Goal: Task Accomplishment & Management: Use online tool/utility

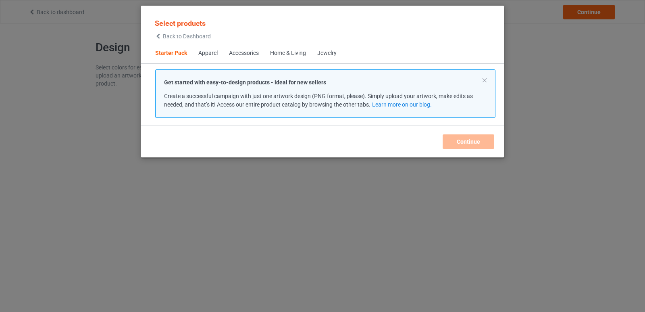
scroll to position [10, 0]
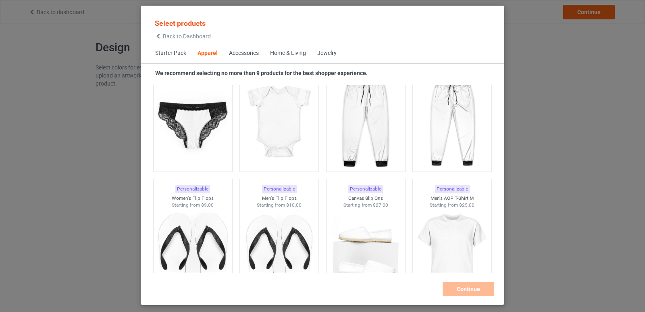
scroll to position [1129, 0]
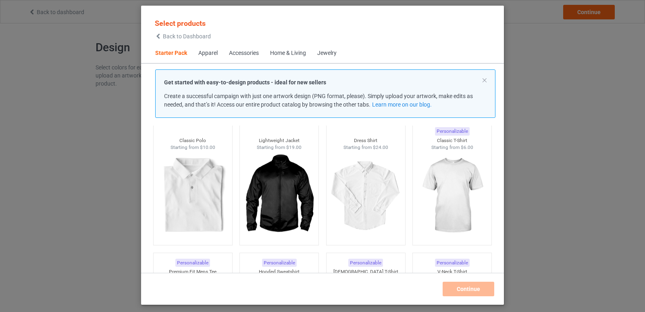
scroll to position [81, 0]
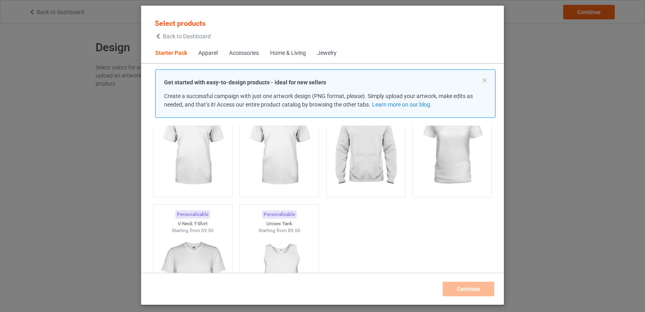
click at [292, 52] on div "Home & Living" at bounding box center [288, 53] width 36 height 8
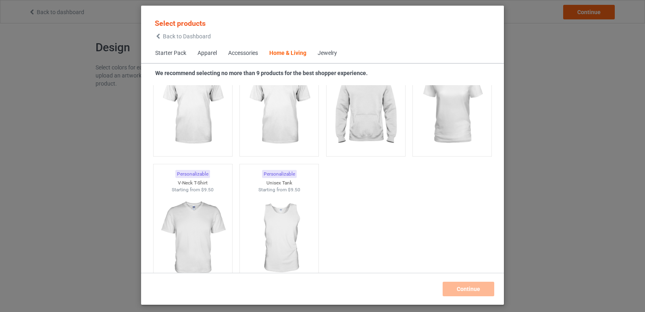
scroll to position [3636, 0]
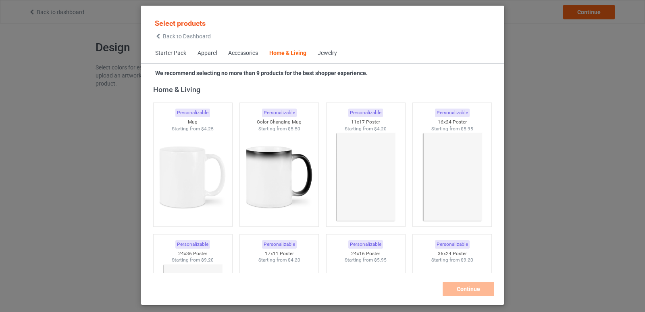
click at [218, 52] on span "Apparel" at bounding box center [207, 53] width 31 height 19
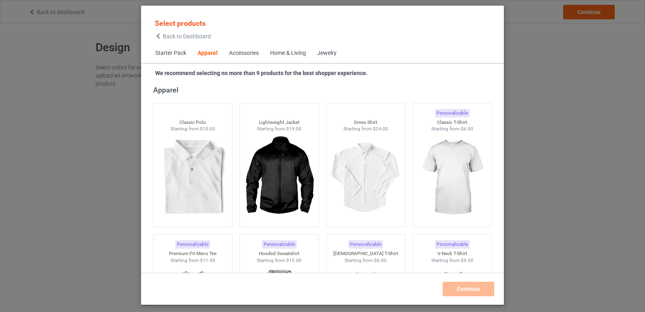
click at [173, 57] on span "Starter Pack" at bounding box center [171, 53] width 42 height 19
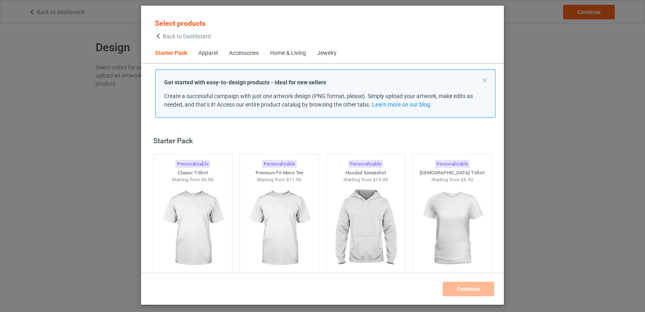
click at [478, 80] on p "Get started with easy-to-design products - ideal for new sellers" at bounding box center [325, 82] width 322 height 8
click at [485, 80] on button at bounding box center [484, 80] width 4 height 4
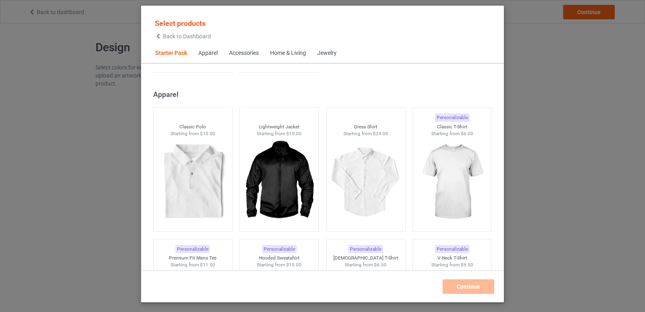
scroll to position [524, 0]
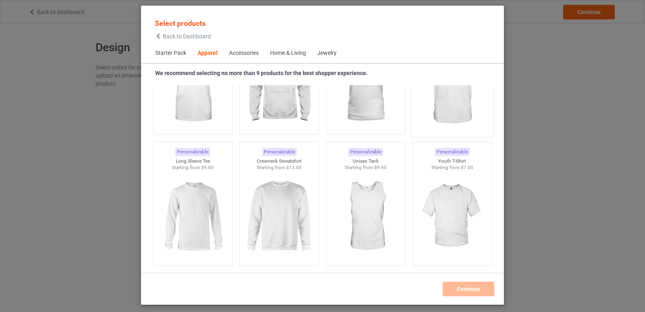
click at [446, 123] on img at bounding box center [452, 85] width 76 height 95
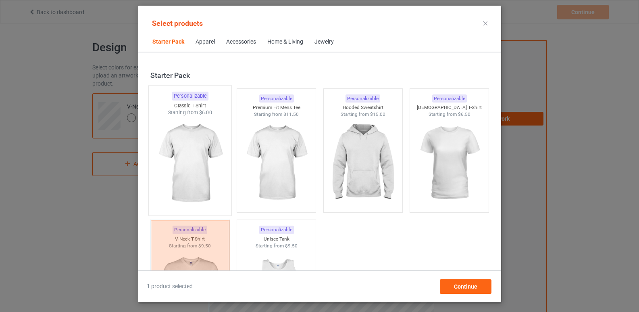
click at [201, 148] on img at bounding box center [190, 163] width 76 height 95
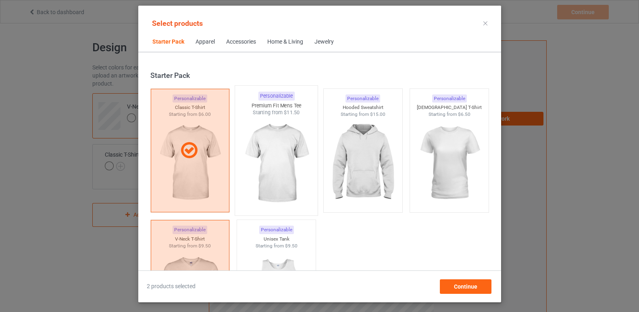
click at [299, 155] on img at bounding box center [276, 163] width 76 height 95
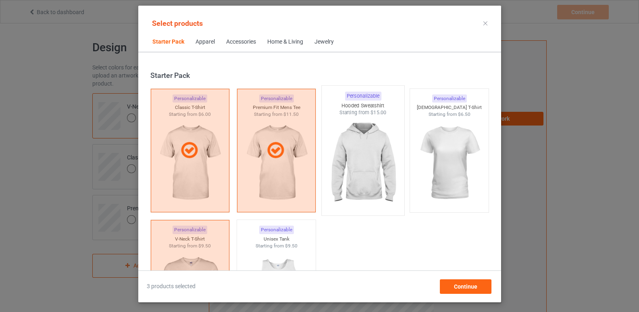
click at [354, 156] on img at bounding box center [363, 163] width 76 height 95
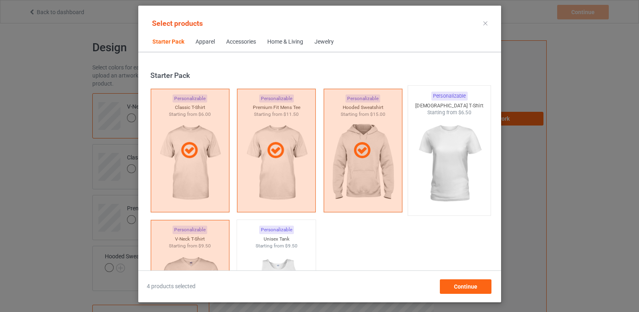
click at [455, 163] on img at bounding box center [449, 163] width 76 height 95
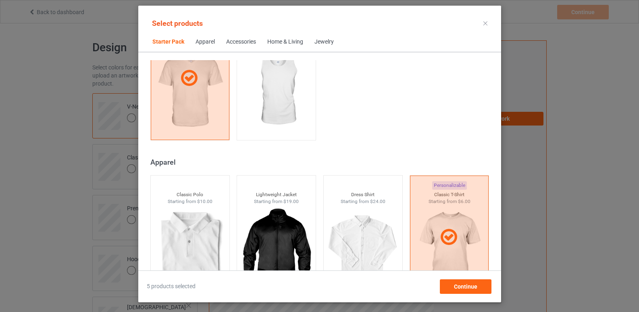
scroll to position [282, 0]
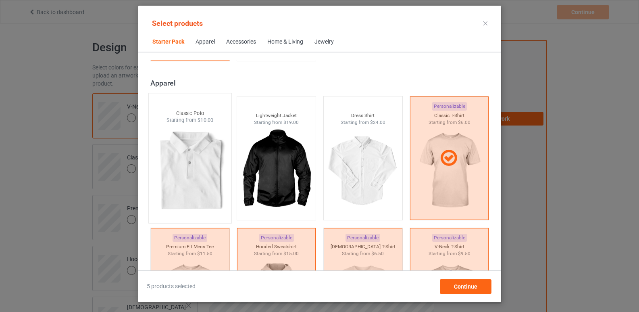
click at [190, 180] on img at bounding box center [190, 171] width 76 height 95
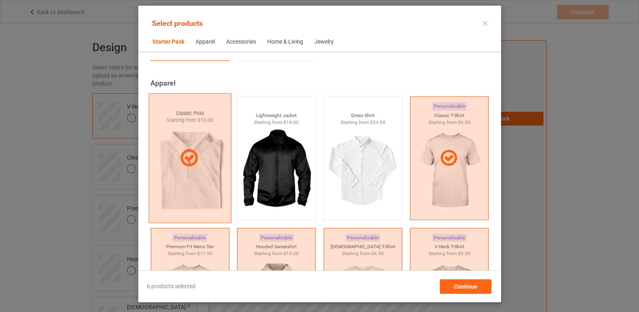
click at [185, 179] on div at bounding box center [189, 158] width 83 height 129
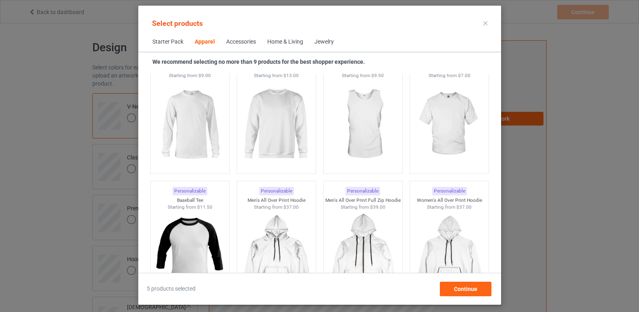
scroll to position [685, 0]
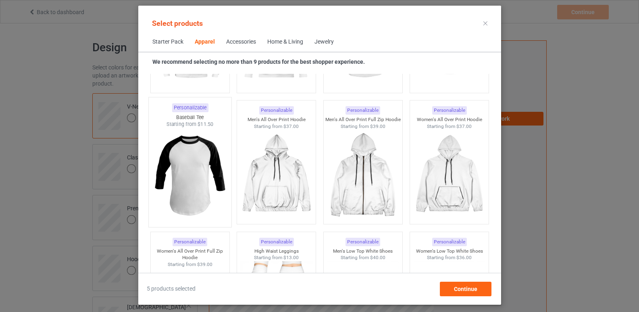
click at [200, 155] on img at bounding box center [190, 175] width 76 height 95
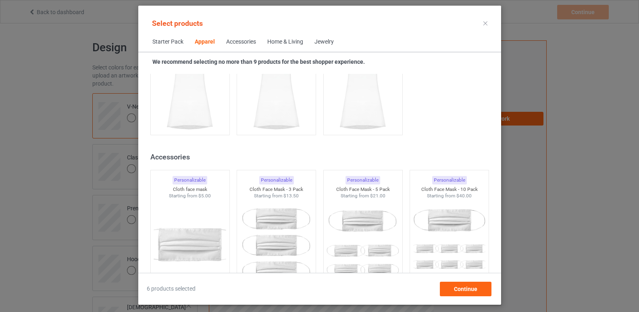
scroll to position [1854, 0]
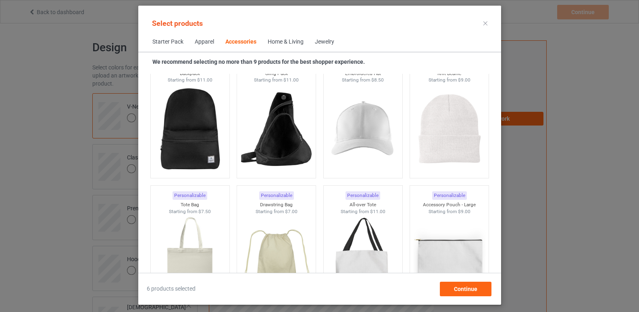
scroll to position [2338, 0]
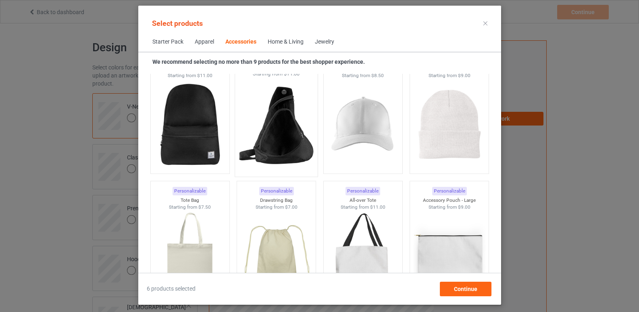
click at [287, 148] on img at bounding box center [276, 124] width 76 height 95
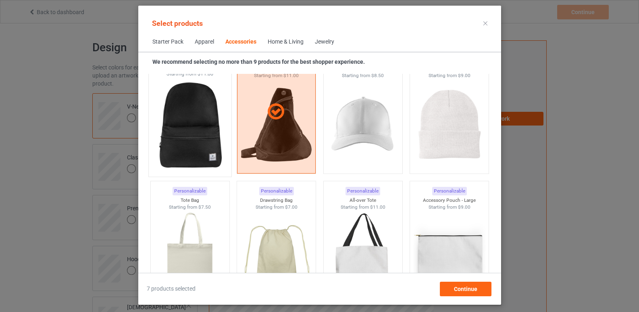
click at [202, 133] on img at bounding box center [190, 124] width 76 height 95
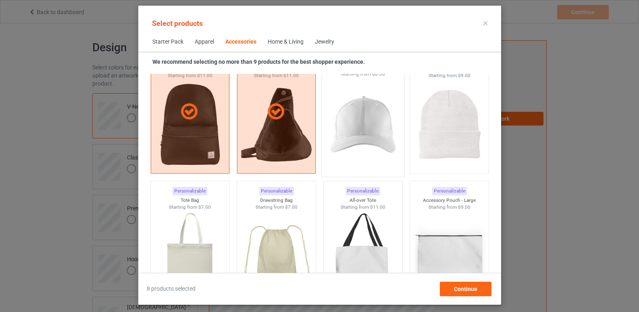
click at [372, 141] on img at bounding box center [363, 124] width 76 height 95
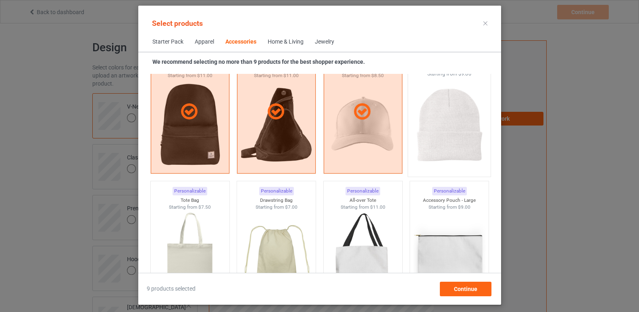
click at [430, 124] on img at bounding box center [449, 124] width 76 height 95
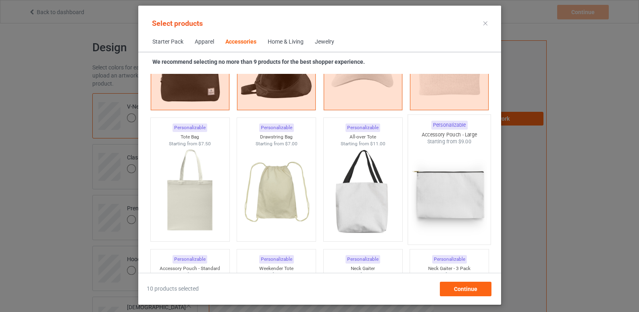
scroll to position [2459, 0]
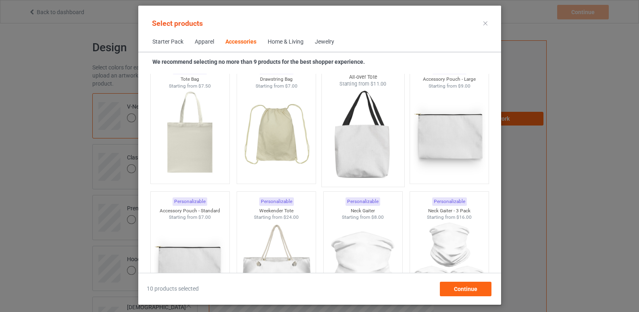
click at [368, 147] on img at bounding box center [363, 134] width 76 height 95
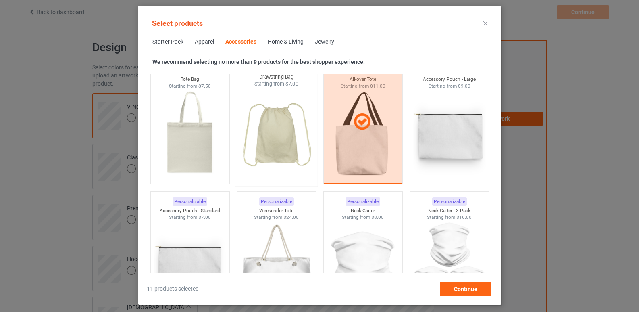
click at [281, 128] on img at bounding box center [276, 134] width 76 height 95
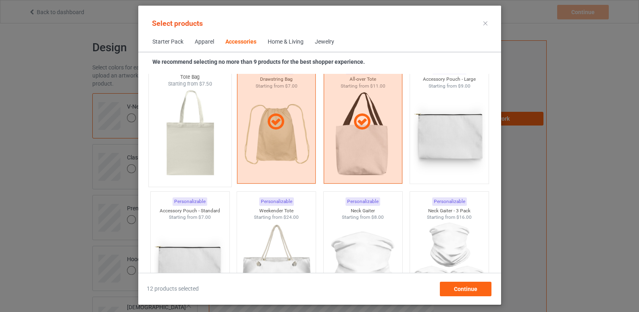
click at [187, 137] on img at bounding box center [190, 134] width 76 height 95
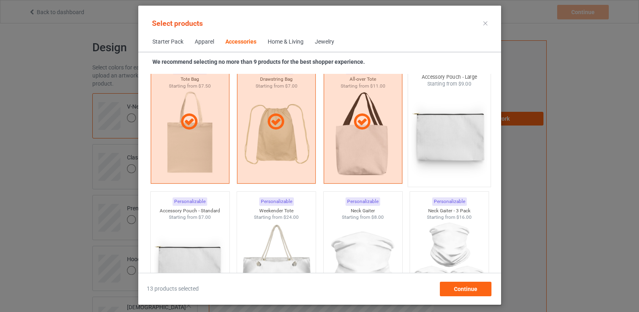
click at [449, 132] on img at bounding box center [449, 134] width 76 height 95
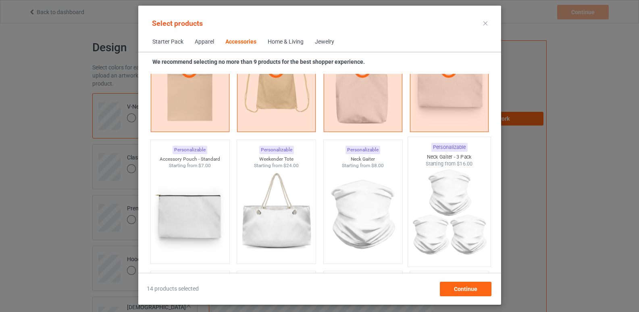
scroll to position [2580, 0]
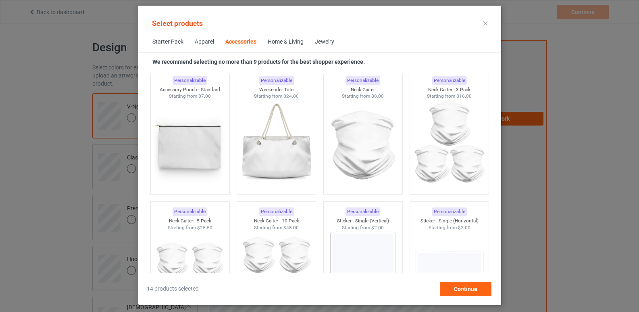
drag, startPoint x: 268, startPoint y: 151, endPoint x: 149, endPoint y: 140, distance: 119.0
click at [267, 151] on img at bounding box center [276, 145] width 72 height 90
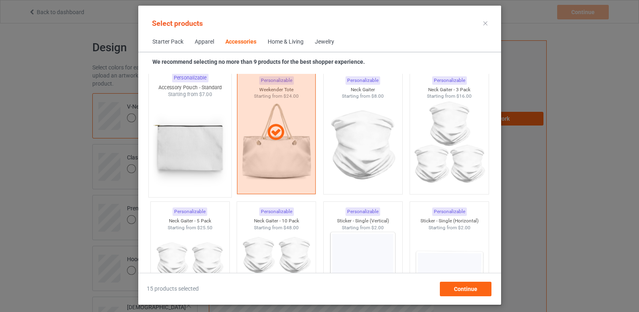
click at [186, 131] on img at bounding box center [190, 145] width 76 height 95
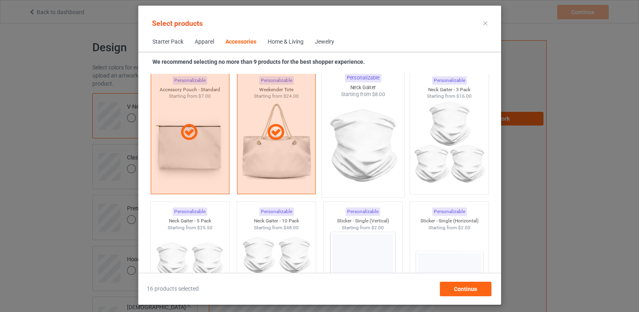
click at [352, 133] on img at bounding box center [363, 145] width 76 height 95
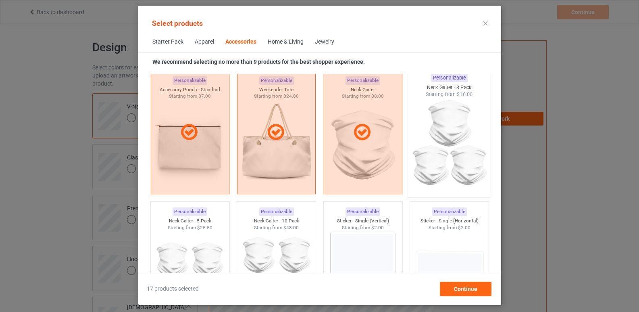
click at [425, 134] on img at bounding box center [449, 145] width 76 height 95
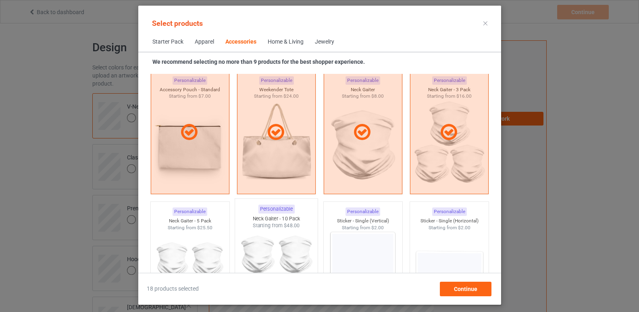
drag, startPoint x: 275, startPoint y: 242, endPoint x: 227, endPoint y: 243, distance: 48.4
click at [275, 242] on img at bounding box center [276, 276] width 76 height 95
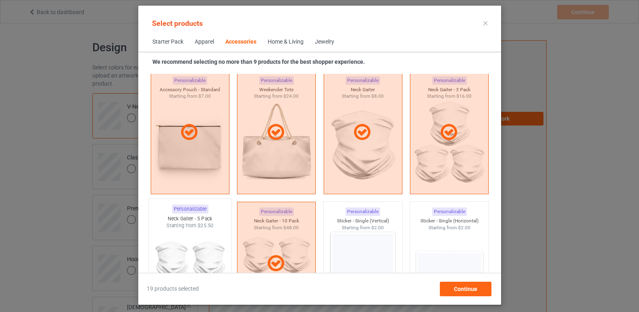
click at [210, 245] on img at bounding box center [190, 276] width 76 height 95
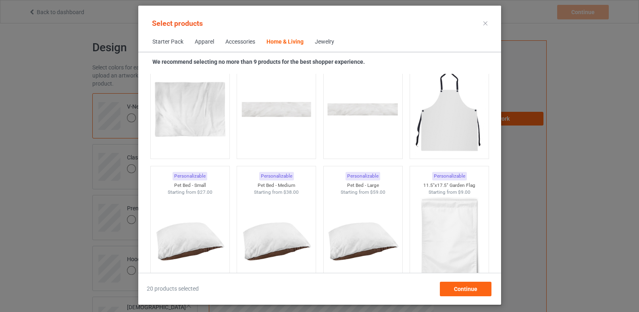
scroll to position [5119, 0]
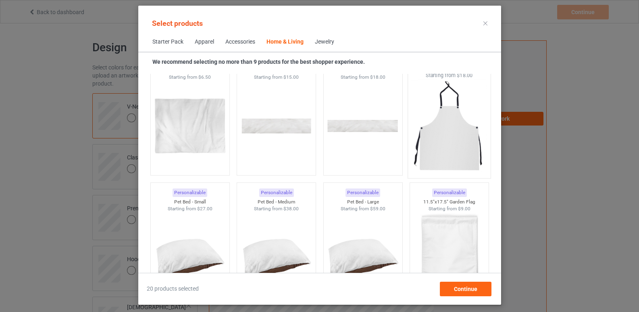
click at [441, 154] on img at bounding box center [449, 126] width 76 height 95
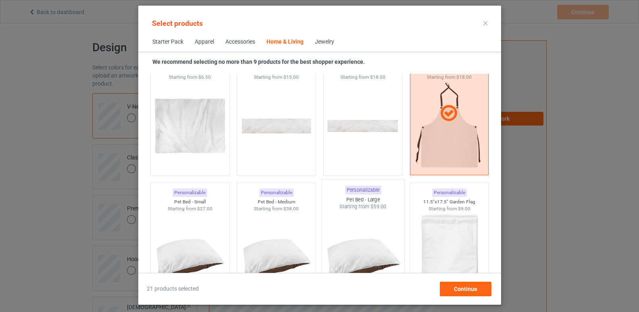
click at [369, 241] on img at bounding box center [363, 257] width 76 height 95
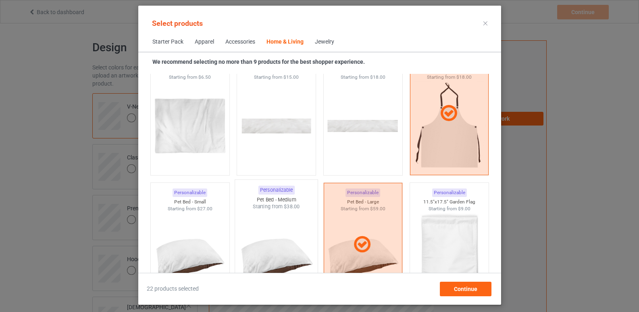
click at [291, 246] on img at bounding box center [276, 257] width 76 height 95
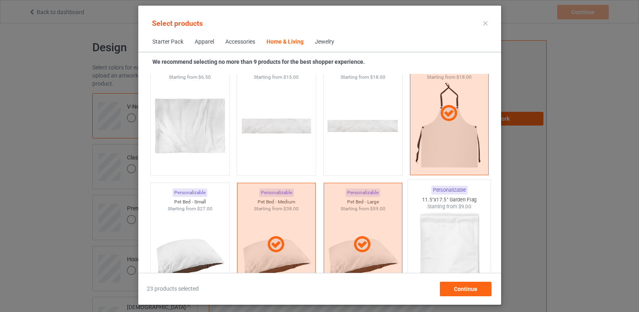
click at [411, 231] on img at bounding box center [449, 257] width 76 height 95
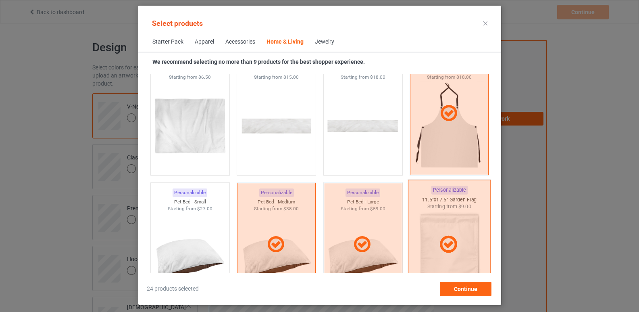
scroll to position [5361, 0]
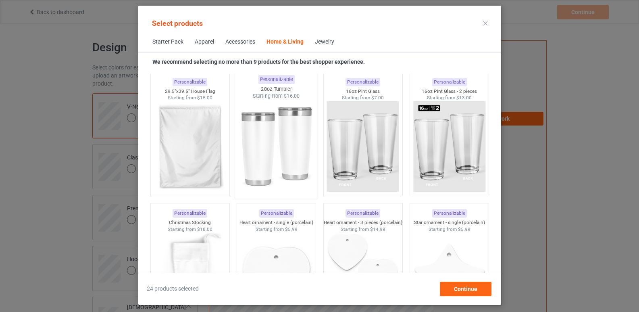
click at [283, 151] on img at bounding box center [276, 147] width 76 height 95
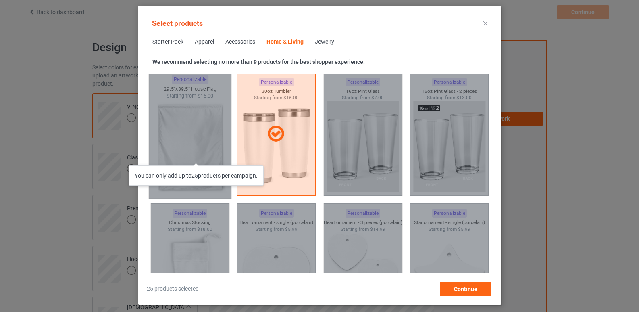
click at [199, 157] on div "You can only add up to 25 products per campaign." at bounding box center [189, 133] width 83 height 129
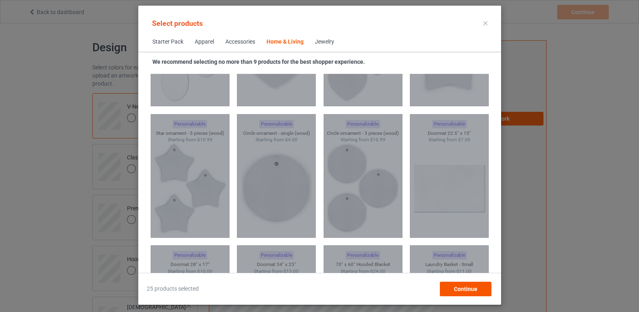
scroll to position [5844, 0]
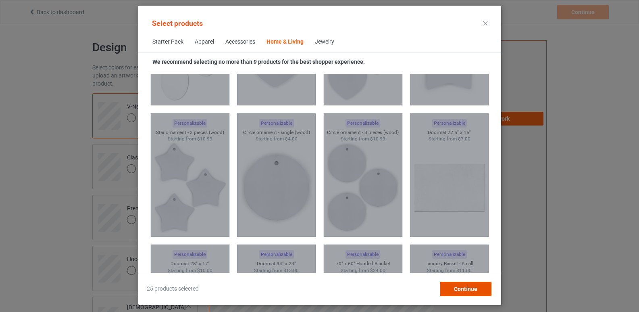
click at [458, 287] on span "Continue" at bounding box center [464, 288] width 23 height 6
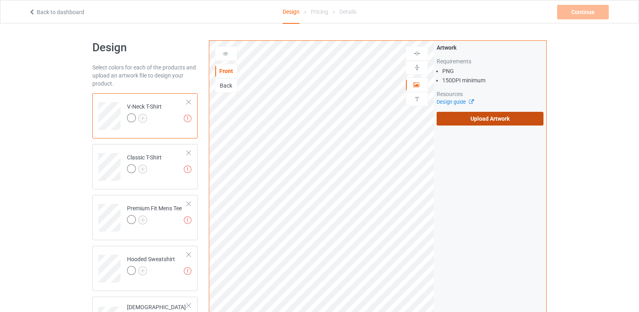
click at [480, 120] on label "Upload Artwork" at bounding box center [490, 119] width 107 height 14
click at [0, 0] on input "Upload Artwork" at bounding box center [0, 0] width 0 height 0
click at [485, 117] on label "Upload Artwork" at bounding box center [490, 119] width 107 height 14
click at [0, 0] on input "Upload Artwork" at bounding box center [0, 0] width 0 height 0
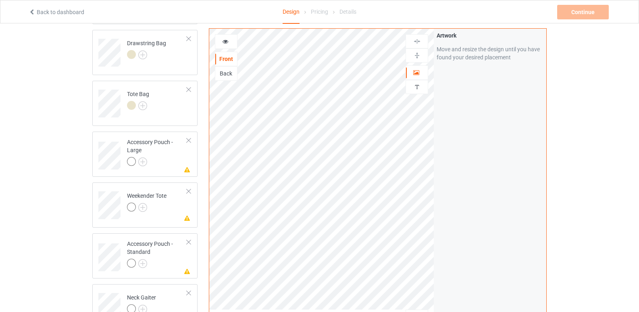
scroll to position [646, 0]
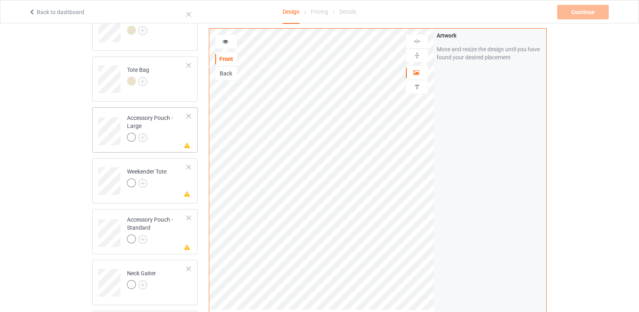
click at [189, 118] on div at bounding box center [189, 116] width 6 height 6
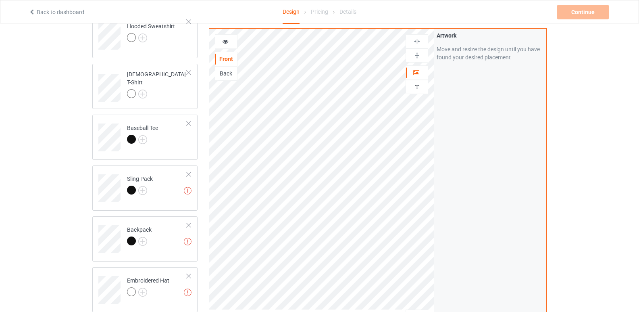
scroll to position [122, 0]
